Goal: Information Seeking & Learning: Learn about a topic

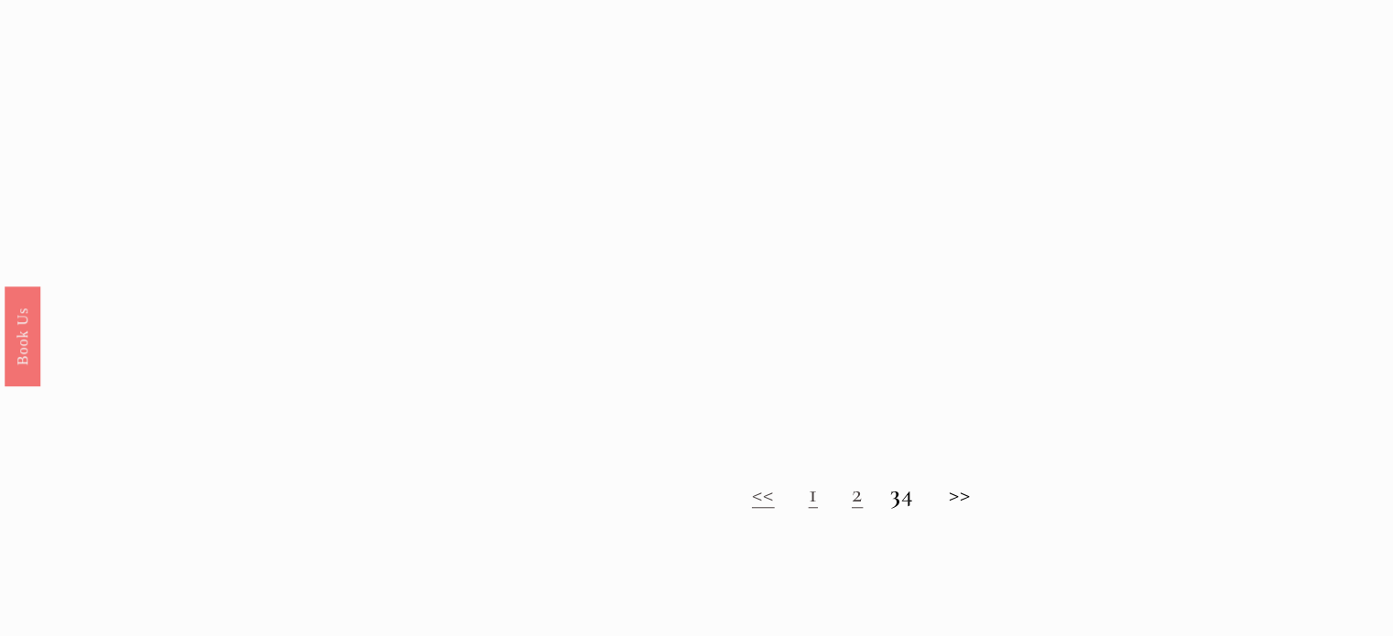
scroll to position [1350, 0]
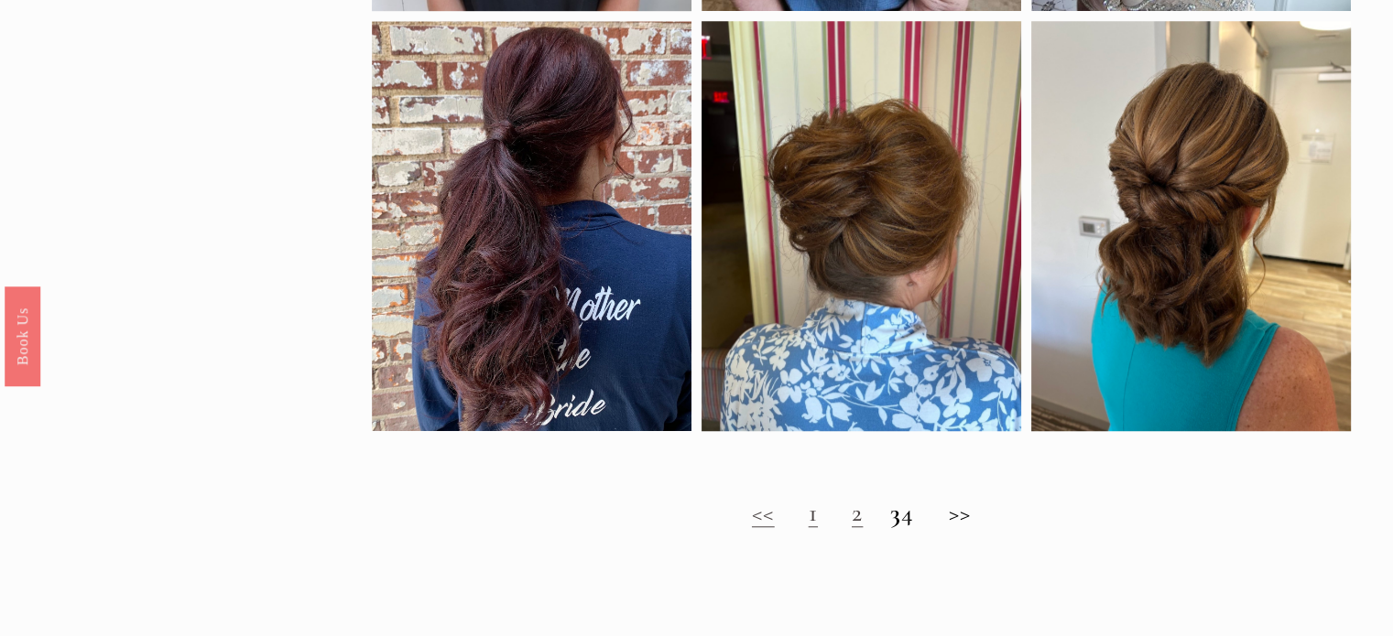
click at [852, 526] on link "2" at bounding box center [857, 512] width 11 height 31
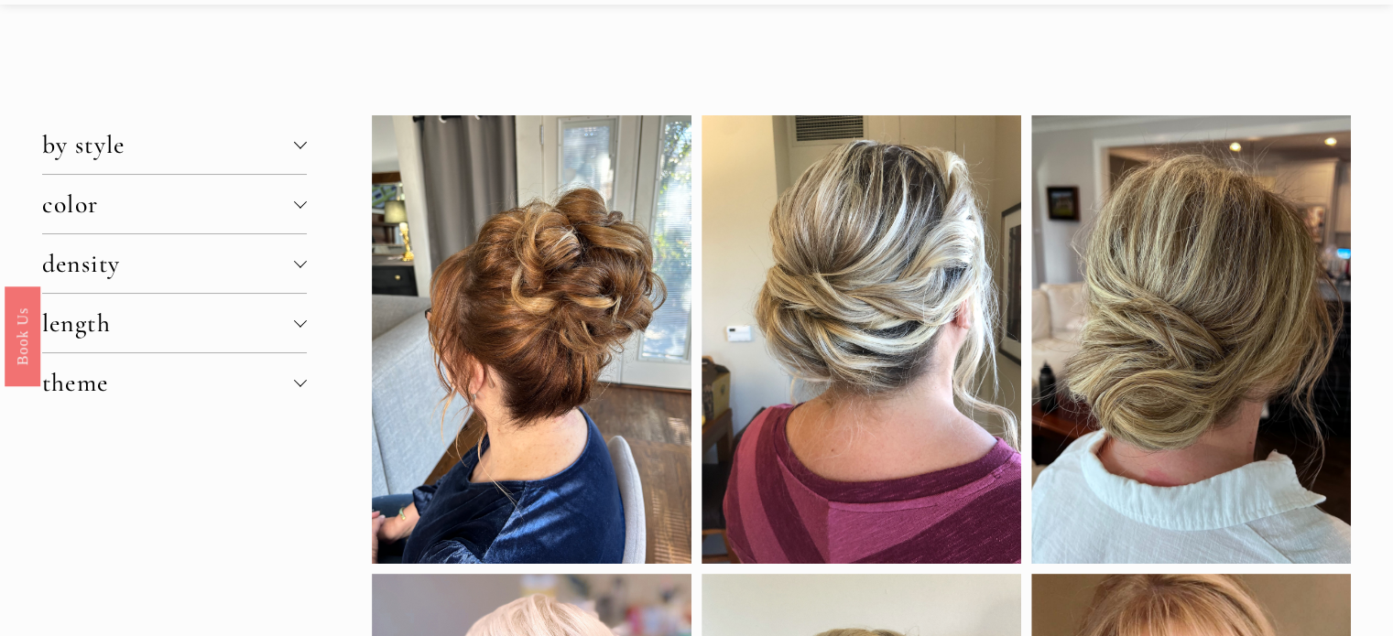
scroll to position [77, 0]
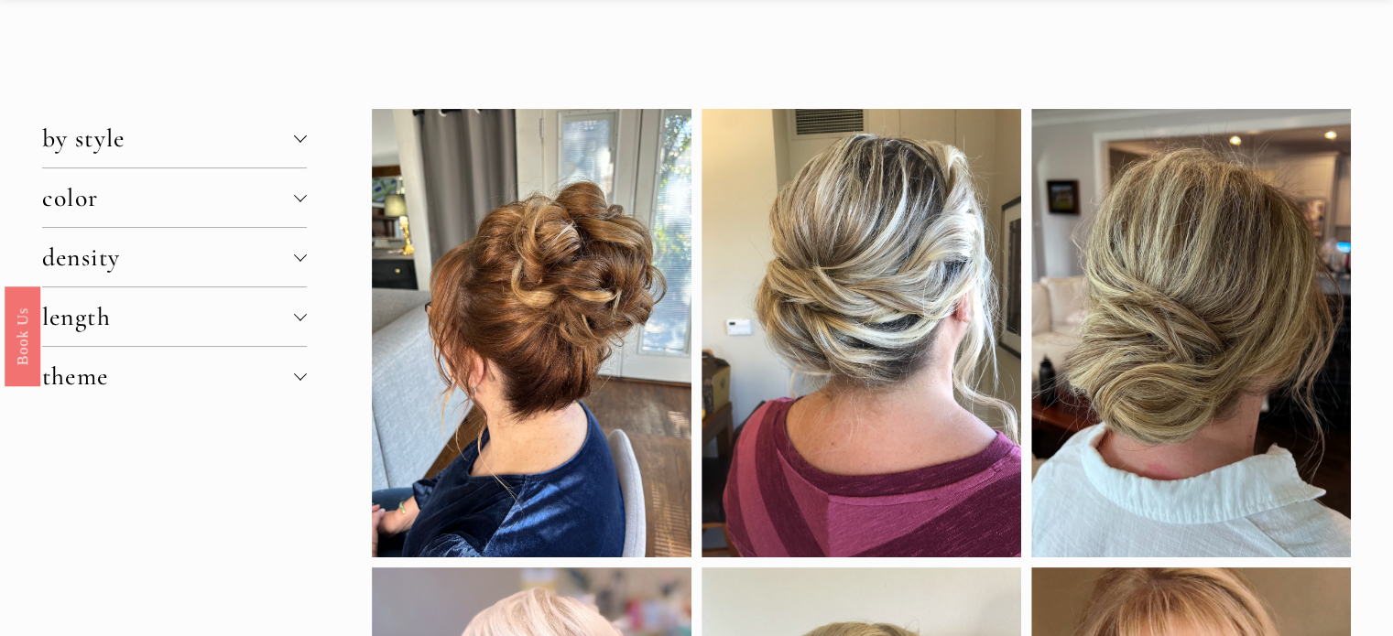
click at [298, 211] on button "color" at bounding box center [174, 197] width 265 height 59
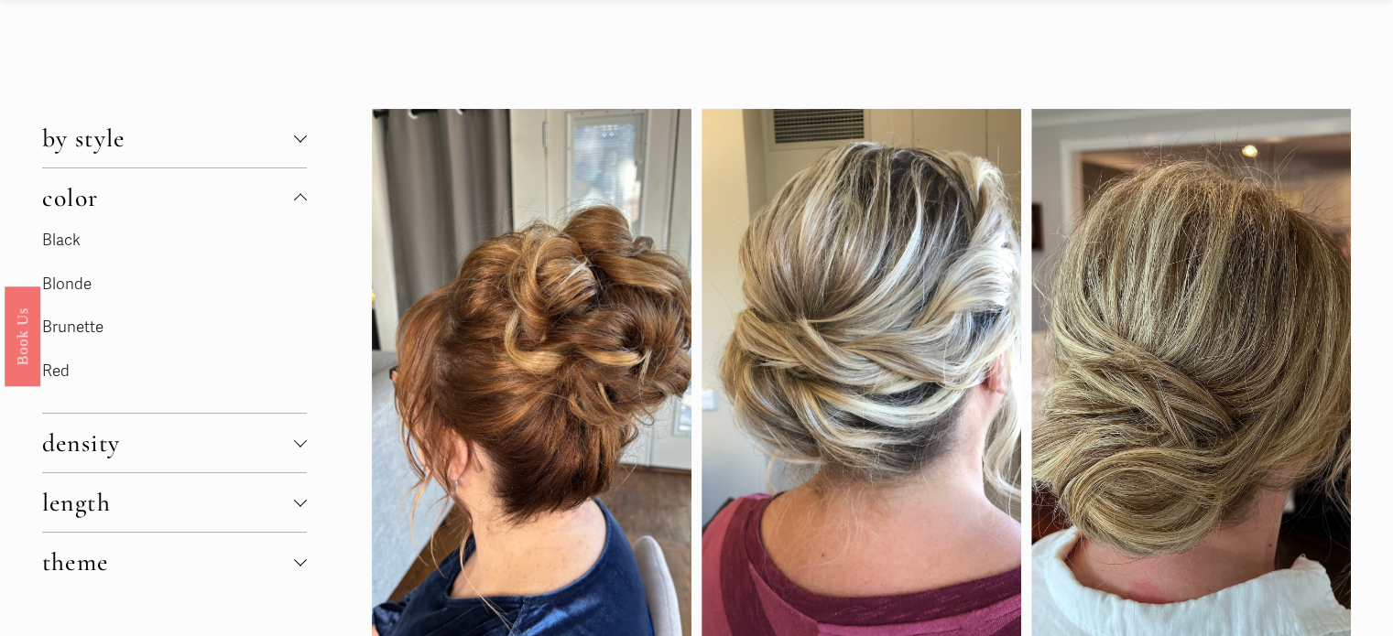
click at [71, 330] on link "Brunette" at bounding box center [72, 327] width 61 height 19
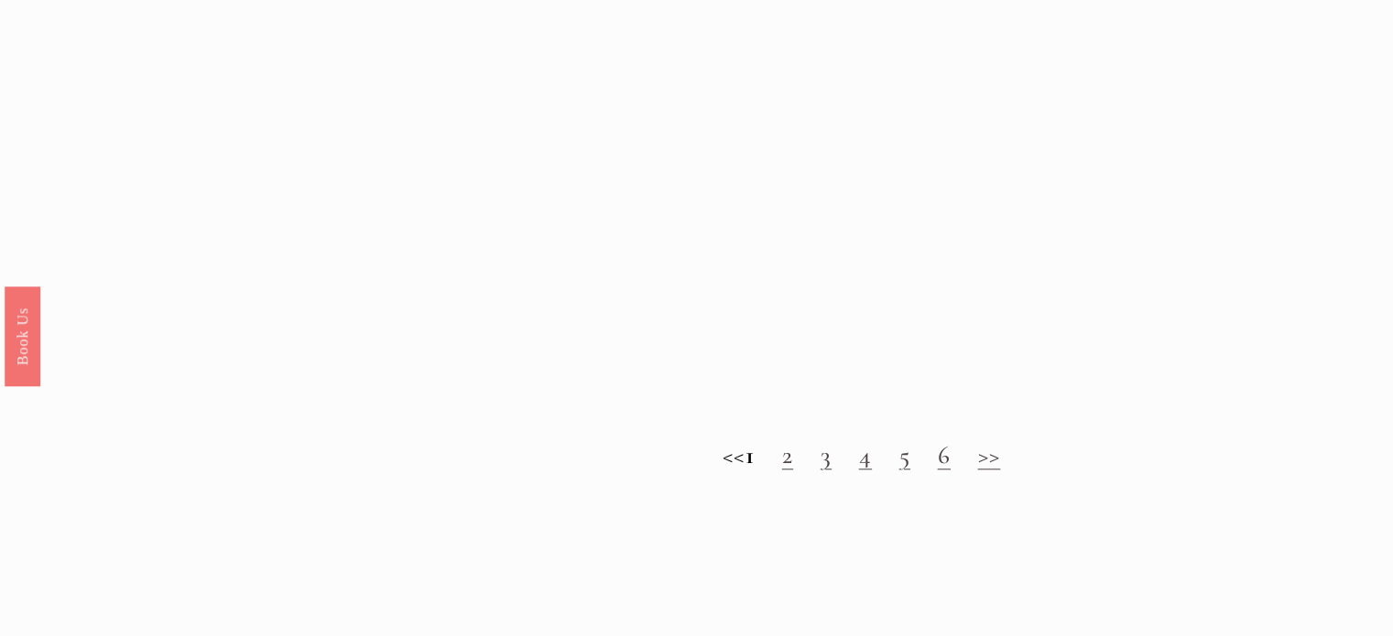
scroll to position [1470, 0]
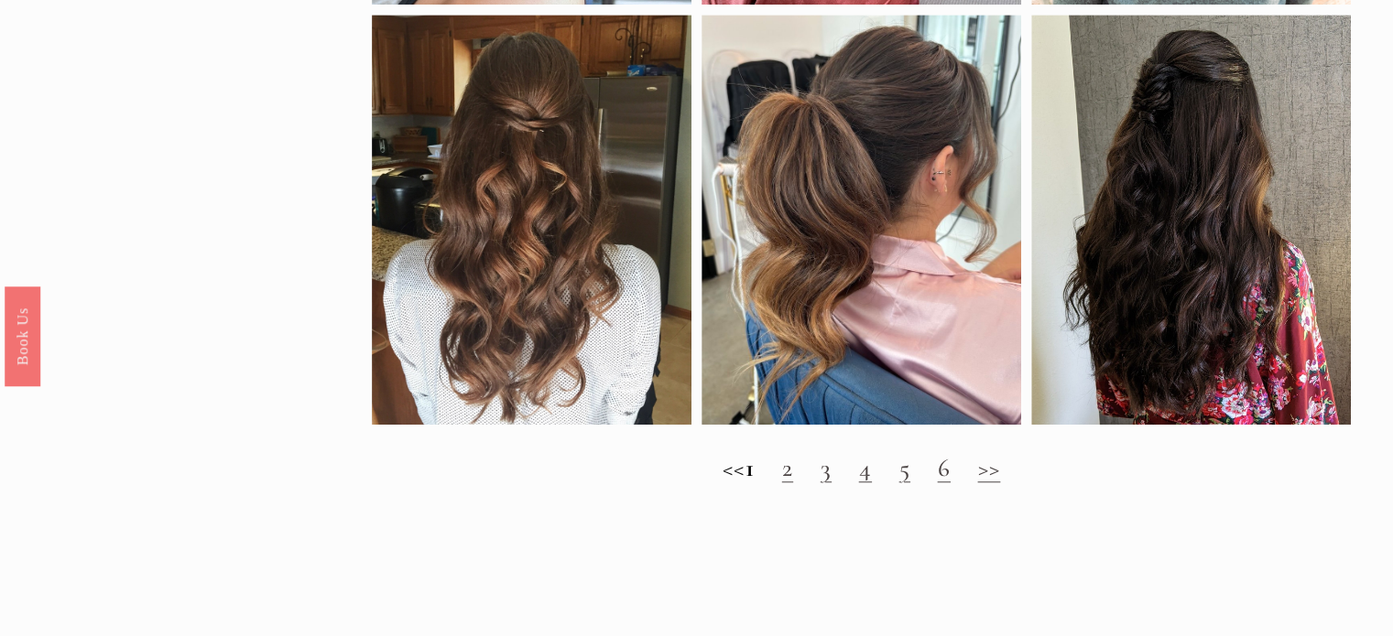
click at [793, 480] on link "2" at bounding box center [787, 467] width 11 height 31
click at [910, 479] on link "5" at bounding box center [904, 467] width 11 height 31
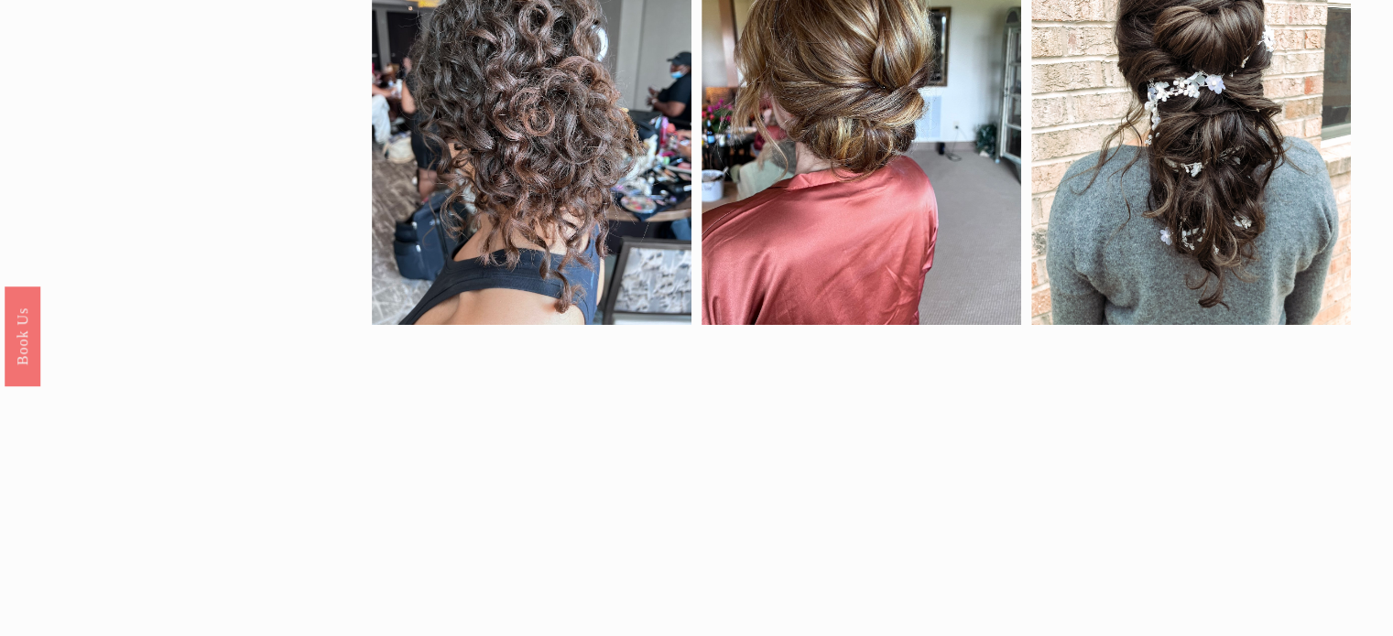
scroll to position [1143, 0]
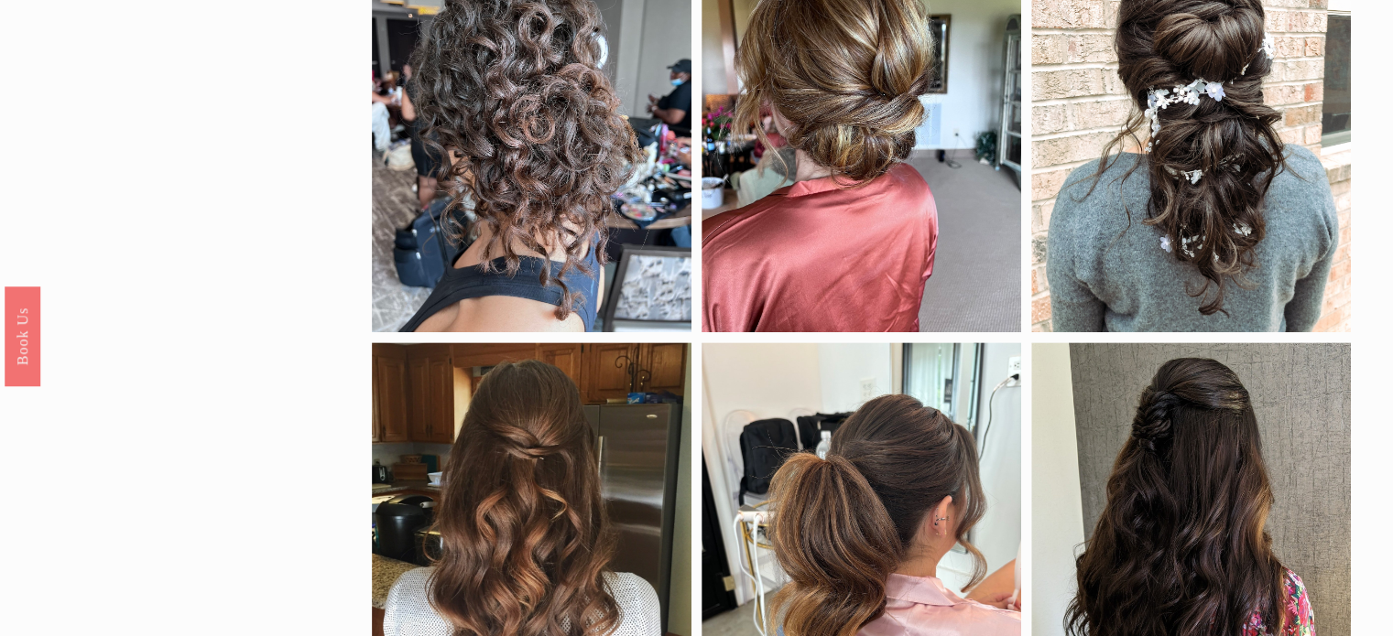
click at [847, 228] on div at bounding box center [861, 127] width 320 height 410
